Goal: Task Accomplishment & Management: Use online tool/utility

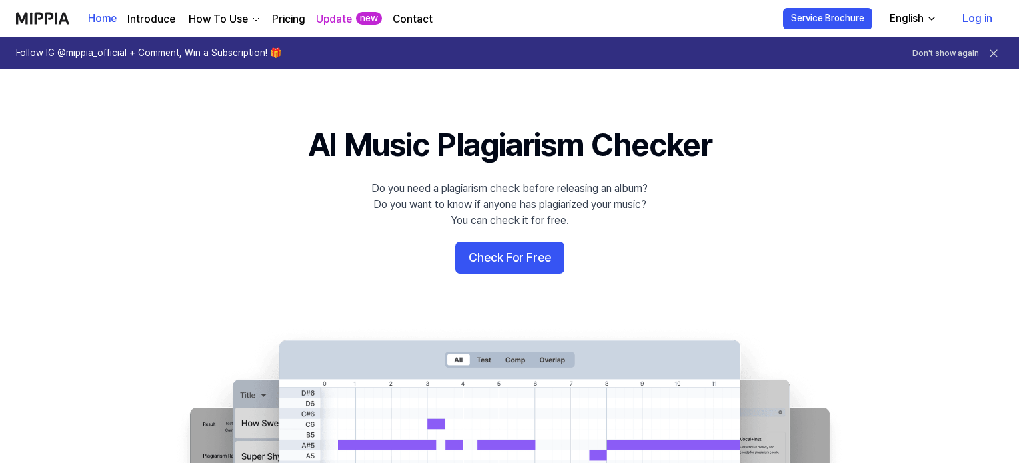
click at [963, 21] on link "Log in" at bounding box center [976, 18] width 51 height 37
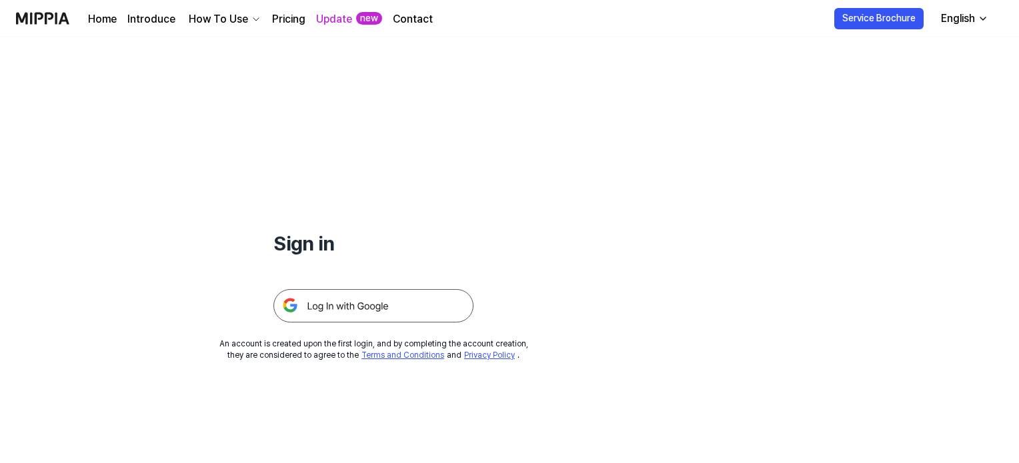
click at [397, 307] on img at bounding box center [373, 305] width 200 height 33
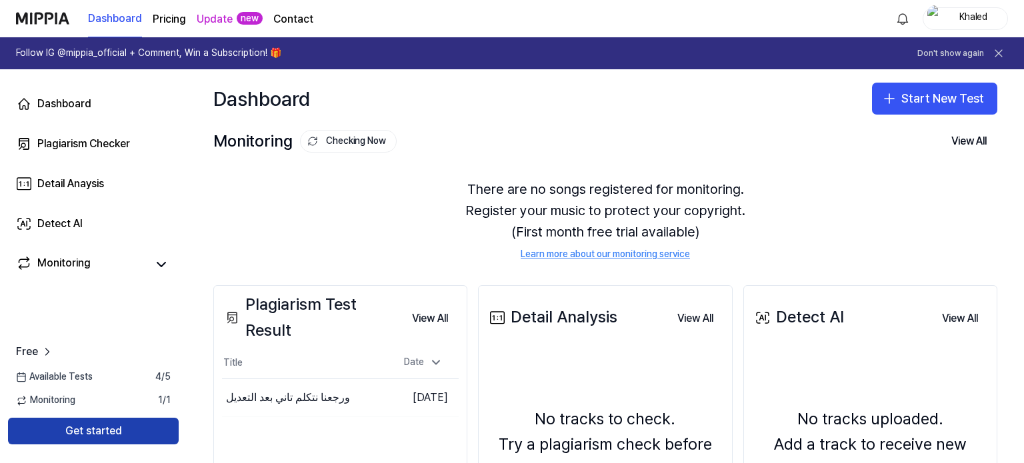
click at [112, 439] on button "Get started" at bounding box center [93, 431] width 171 height 27
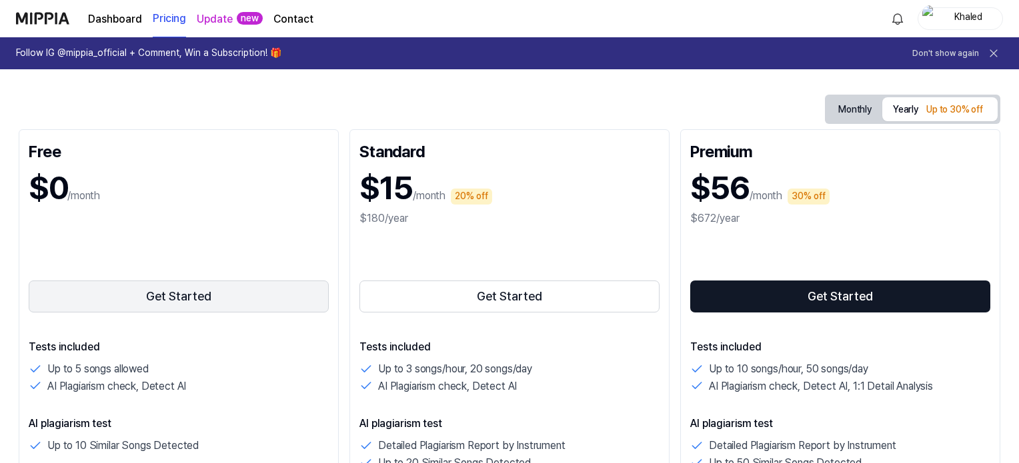
scroll to position [200, 0]
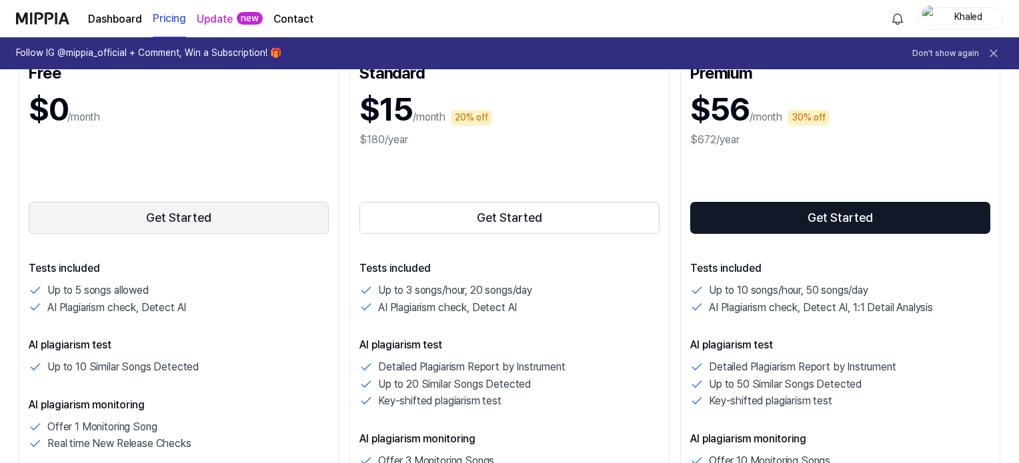
click at [225, 221] on button "Get Started" at bounding box center [179, 218] width 300 height 32
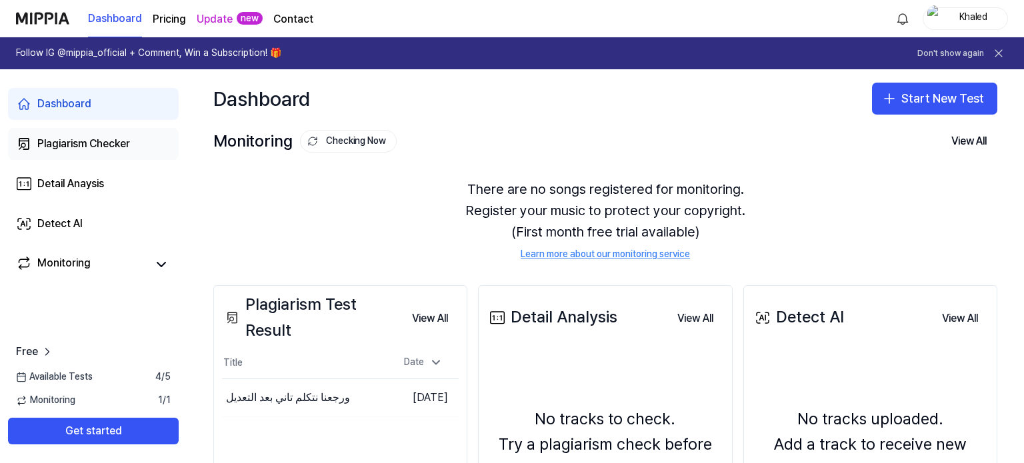
click at [113, 149] on div "Plagiarism Checker" at bounding box center [83, 144] width 93 height 16
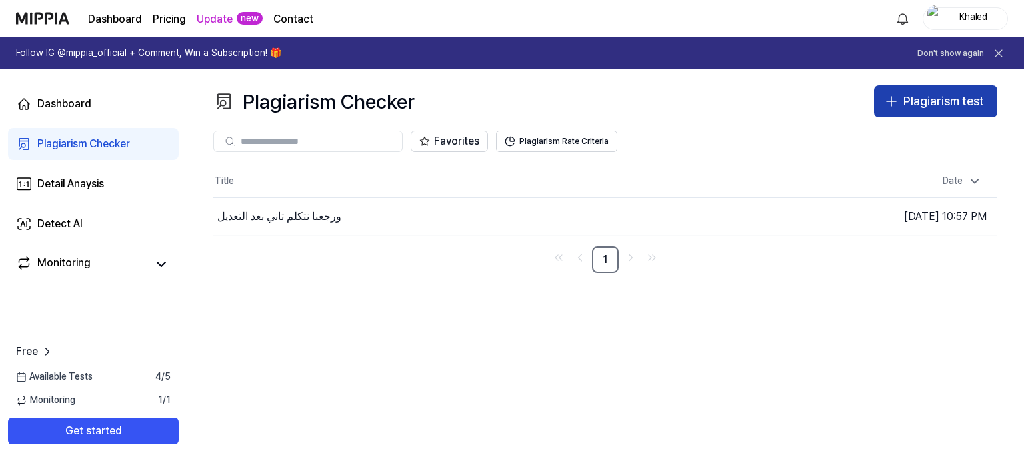
click at [886, 106] on icon "button" at bounding box center [891, 101] width 16 height 16
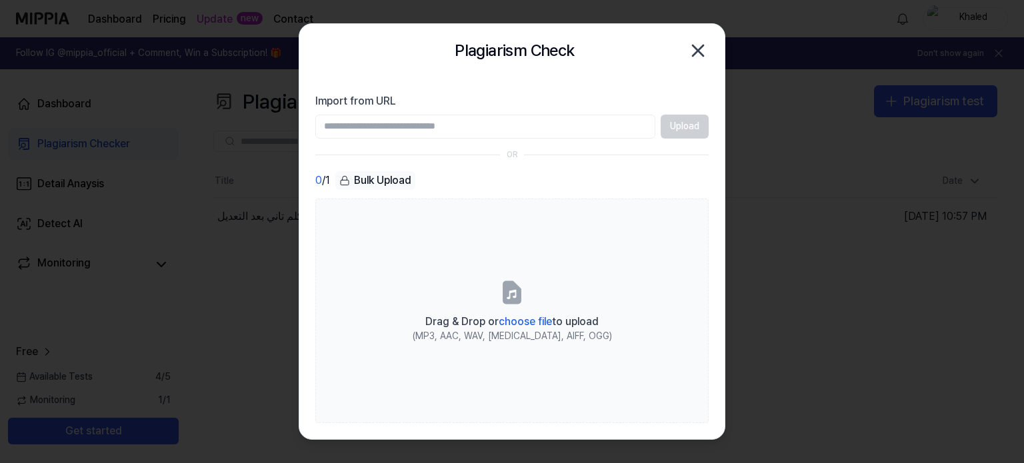
click at [694, 46] on icon "button" at bounding box center [698, 50] width 11 height 11
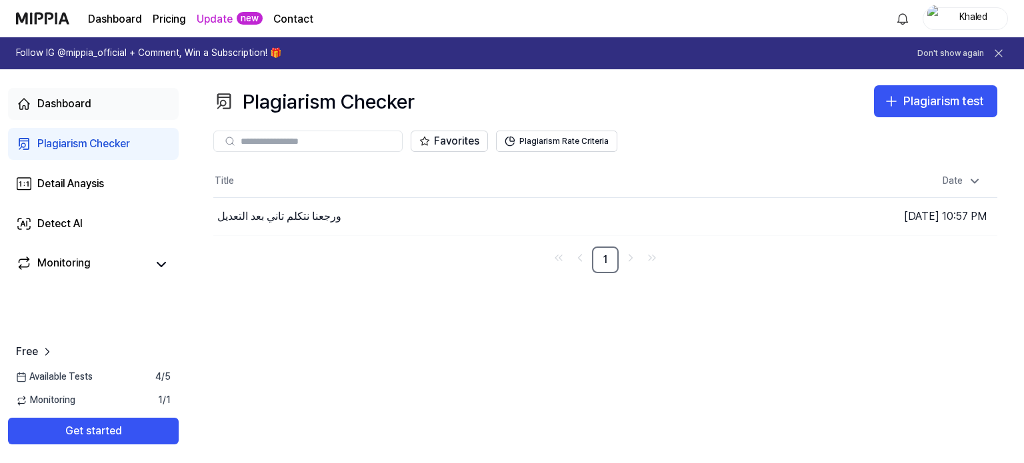
click at [87, 109] on div "Dashboard" at bounding box center [64, 104] width 54 height 16
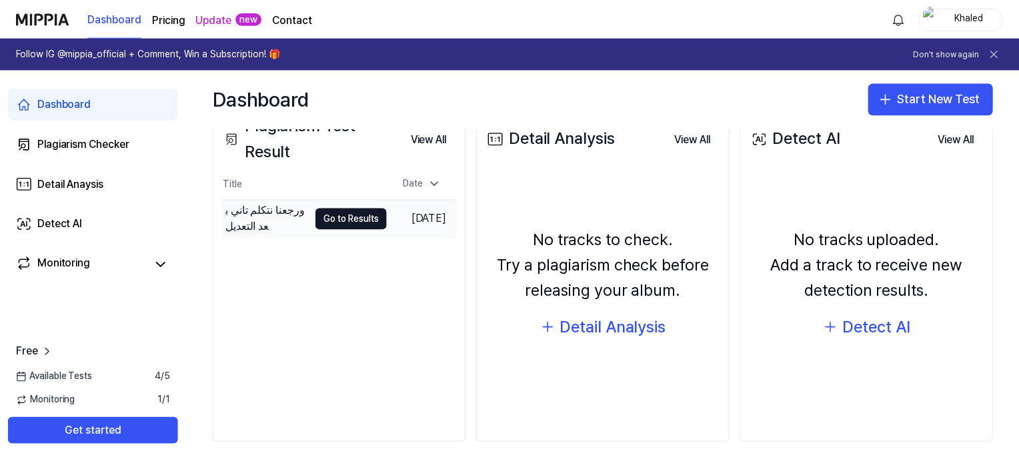
scroll to position [185, 0]
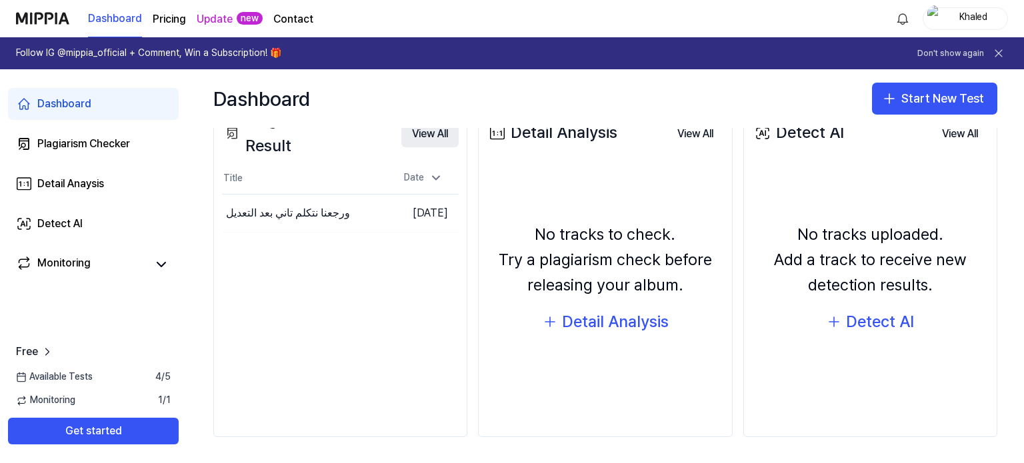
click at [435, 129] on button "View All" at bounding box center [429, 134] width 57 height 27
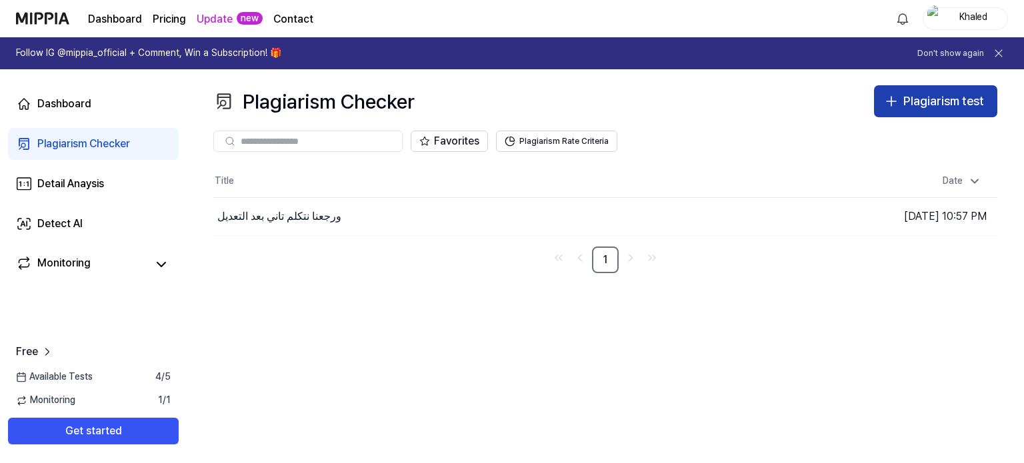
click at [925, 111] on button "Plagiarism test" at bounding box center [935, 101] width 123 height 32
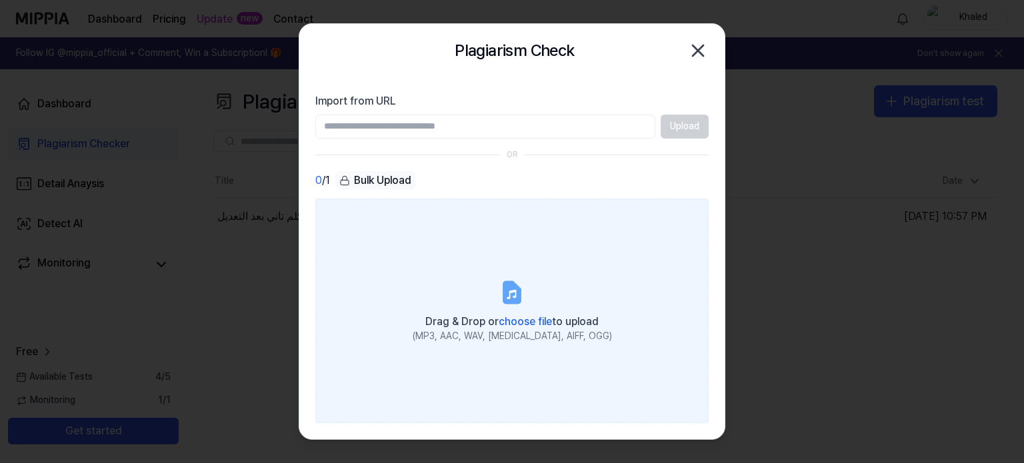
click at [482, 317] on span "Drag & Drop or choose file to upload" at bounding box center [511, 321] width 173 height 13
click at [0, 0] on input "Drag & Drop or choose file to upload (MP3, AAC, WAV, [MEDICAL_DATA], AIFF, OGG)" at bounding box center [0, 0] width 0 height 0
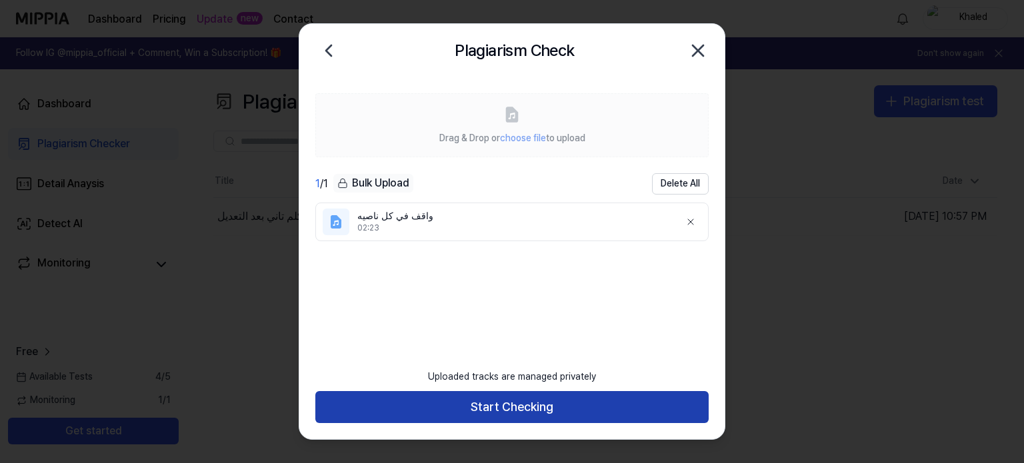
click at [494, 407] on button "Start Checking" at bounding box center [511, 407] width 393 height 32
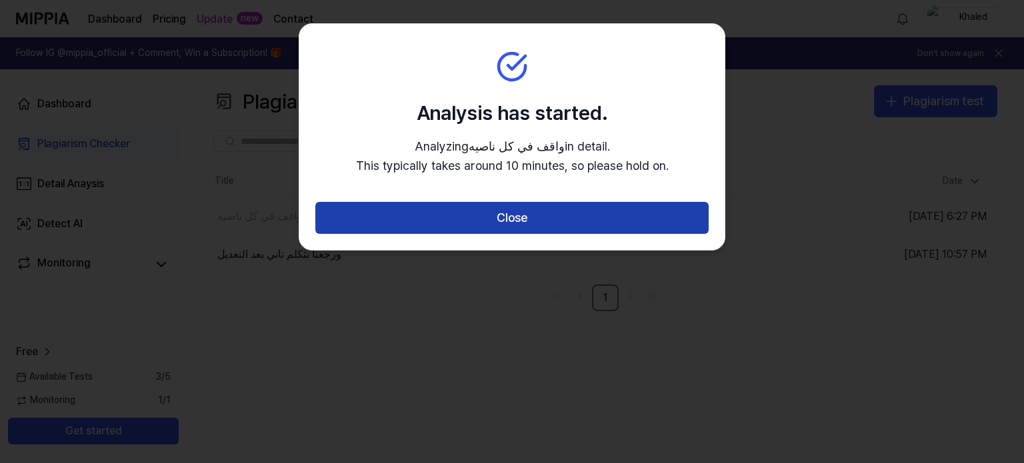
click at [544, 226] on button "Close" at bounding box center [511, 218] width 393 height 32
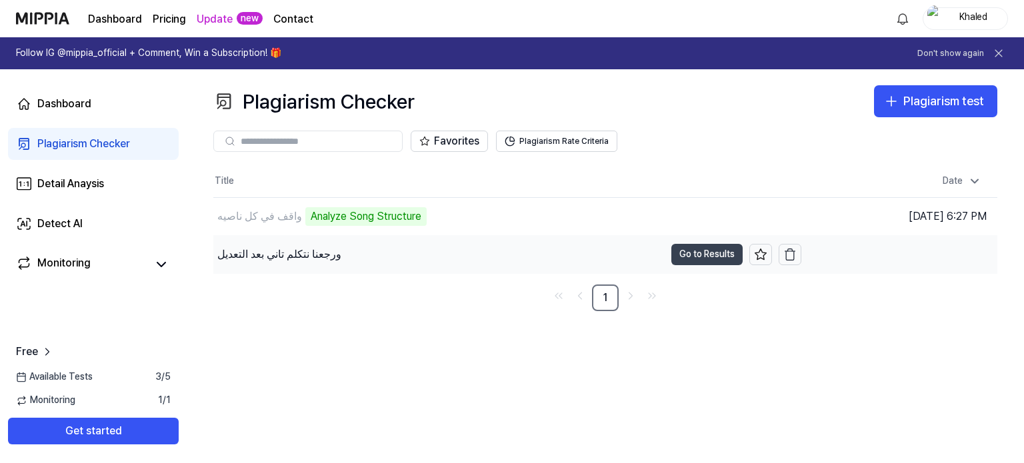
click at [704, 258] on button "Go to Results" at bounding box center [706, 254] width 71 height 21
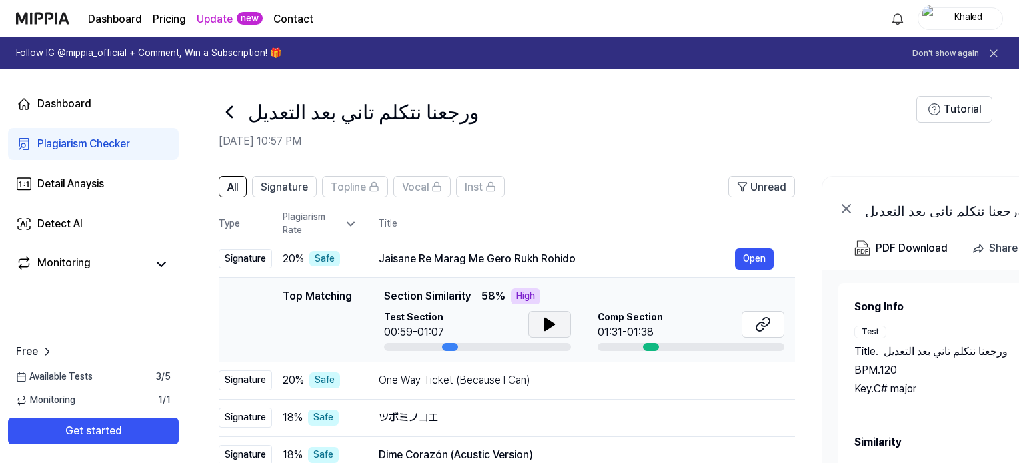
click at [555, 326] on icon at bounding box center [549, 325] width 16 height 16
click at [757, 337] on button at bounding box center [762, 324] width 43 height 27
click at [227, 111] on icon at bounding box center [229, 112] width 5 height 11
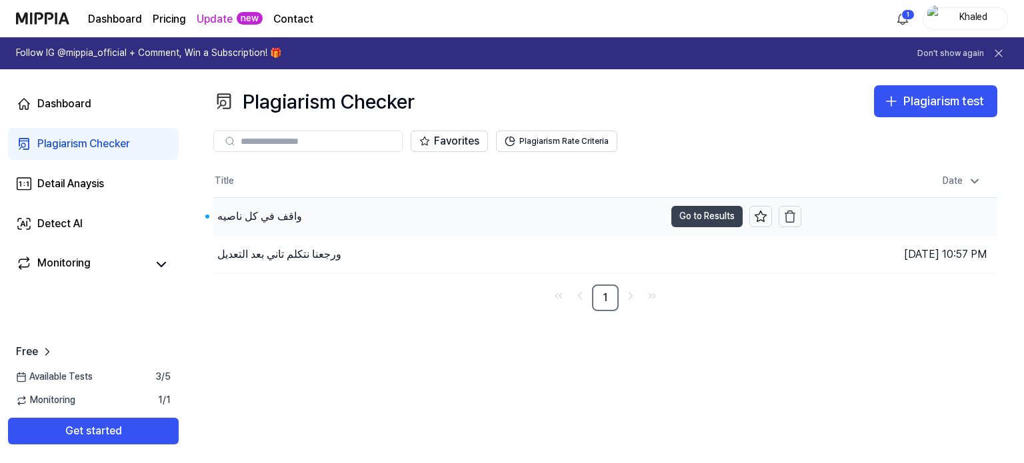
click at [700, 213] on button "Go to Results" at bounding box center [706, 216] width 71 height 21
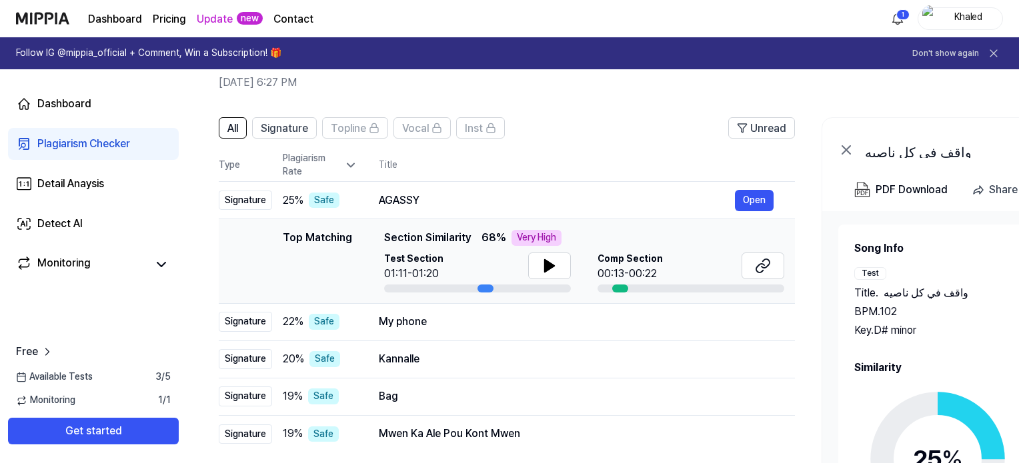
scroll to position [67, 0]
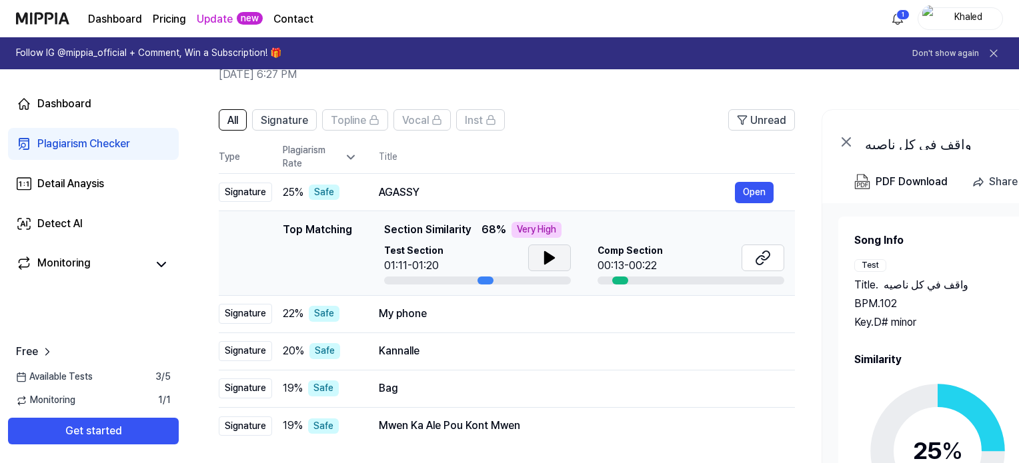
click at [537, 257] on button at bounding box center [549, 258] width 43 height 27
click at [769, 259] on icon at bounding box center [763, 258] width 16 height 16
click at [536, 255] on button at bounding box center [549, 258] width 43 height 27
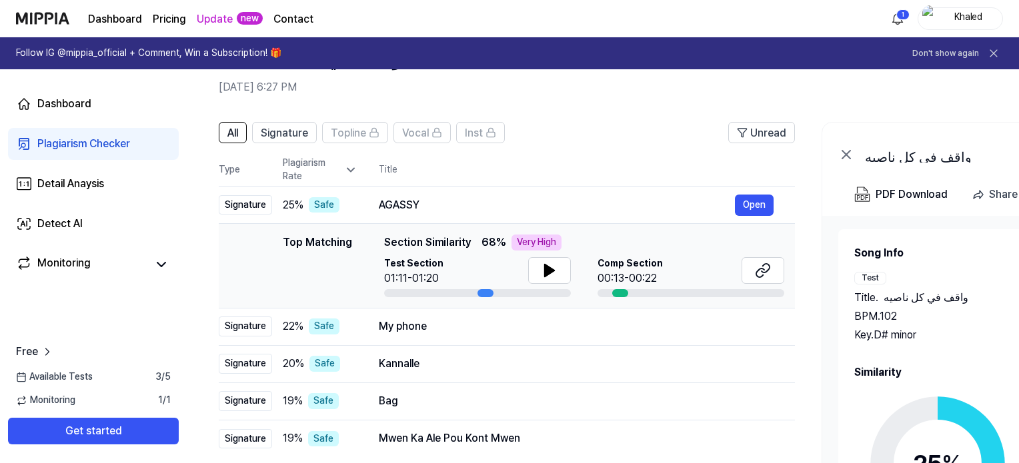
scroll to position [40, 0]
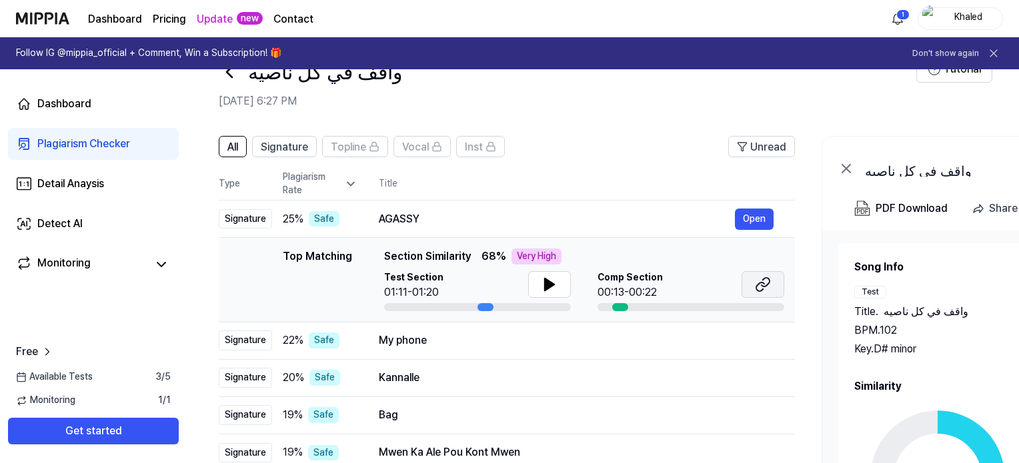
click at [768, 285] on icon at bounding box center [763, 285] width 16 height 16
click at [553, 273] on button at bounding box center [549, 284] width 43 height 27
click at [767, 282] on icon at bounding box center [763, 285] width 16 height 16
